Goal: Information Seeking & Learning: Learn about a topic

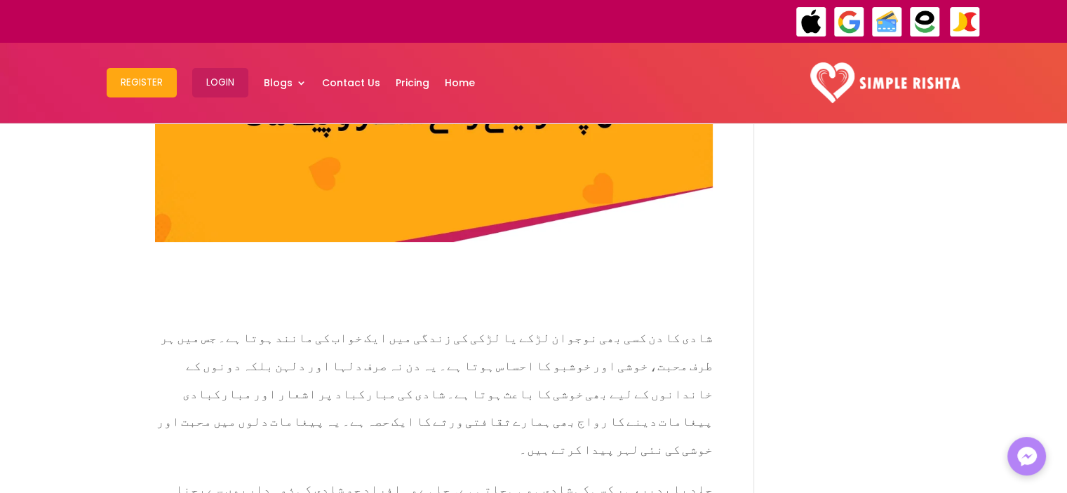
scroll to position [701, 0]
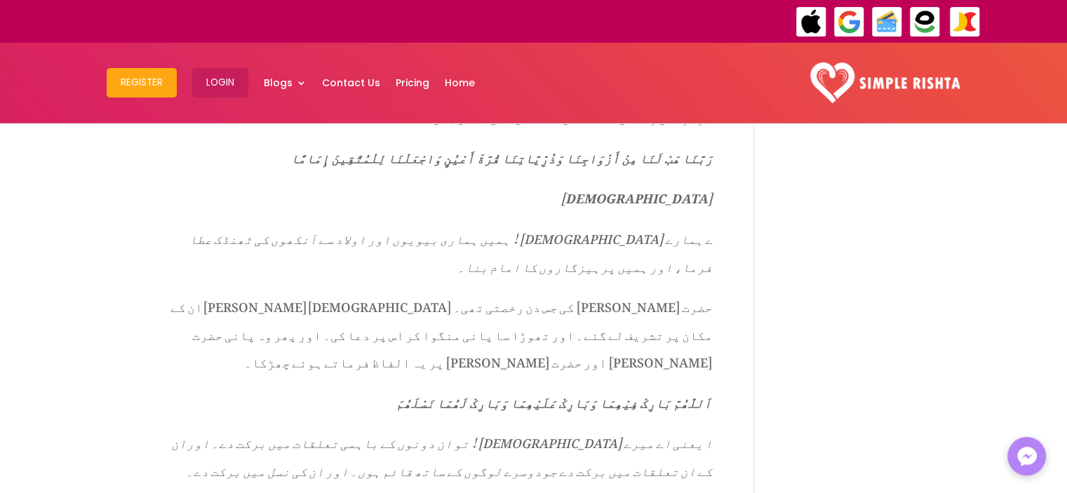
scroll to position [1753, 0]
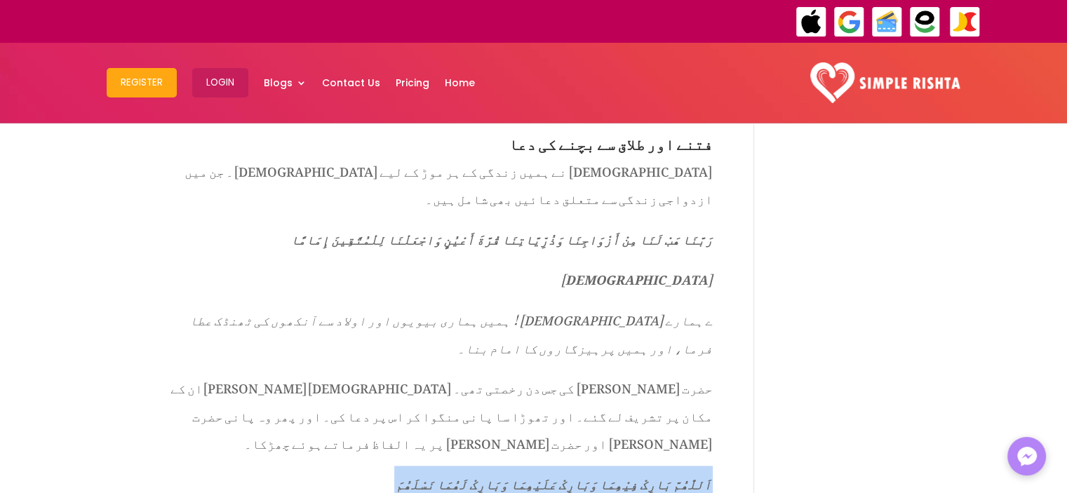
drag, startPoint x: 477, startPoint y: 206, endPoint x: 715, endPoint y: 210, distance: 238.5
copy p "اَللّٰھُمَّ بَارِکْ فِیْھِمَا وَبَارِکْ عَلَیْھِمَا وَبَارِکْ لَھُمَا نَسْلَھُمَ"
